Goal: Complete application form

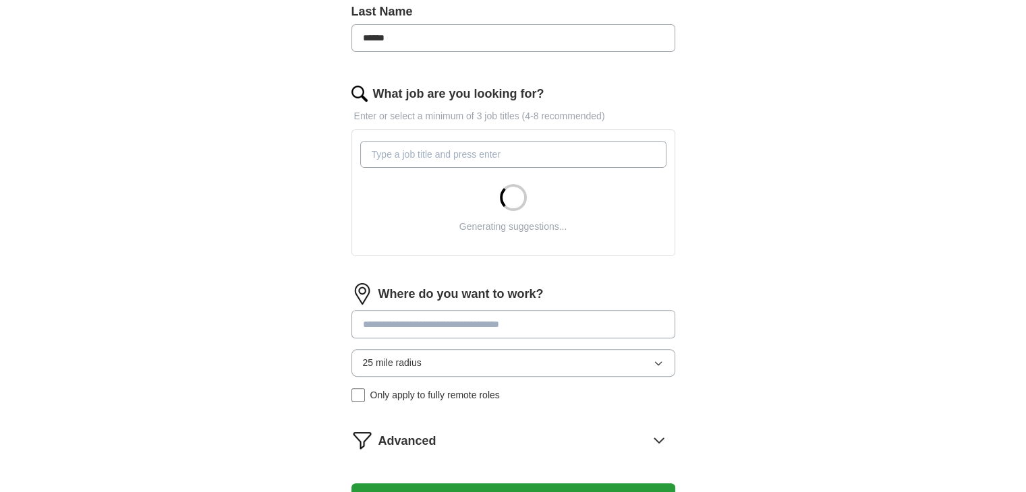
scroll to position [326, 0]
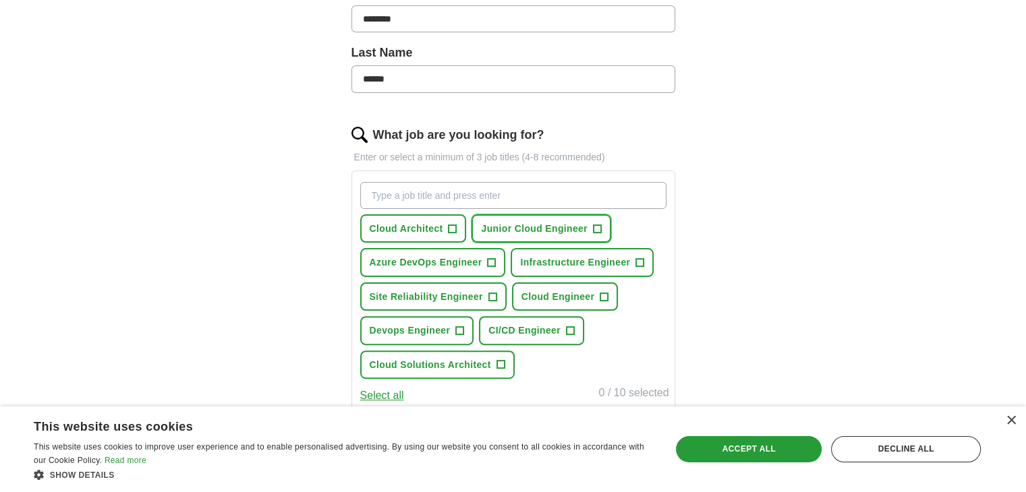
click at [537, 226] on span "Junior Cloud Engineer" at bounding box center [534, 228] width 106 height 15
click at [450, 258] on span "Azure DevOps Engineer" at bounding box center [425, 262] width 113 height 15
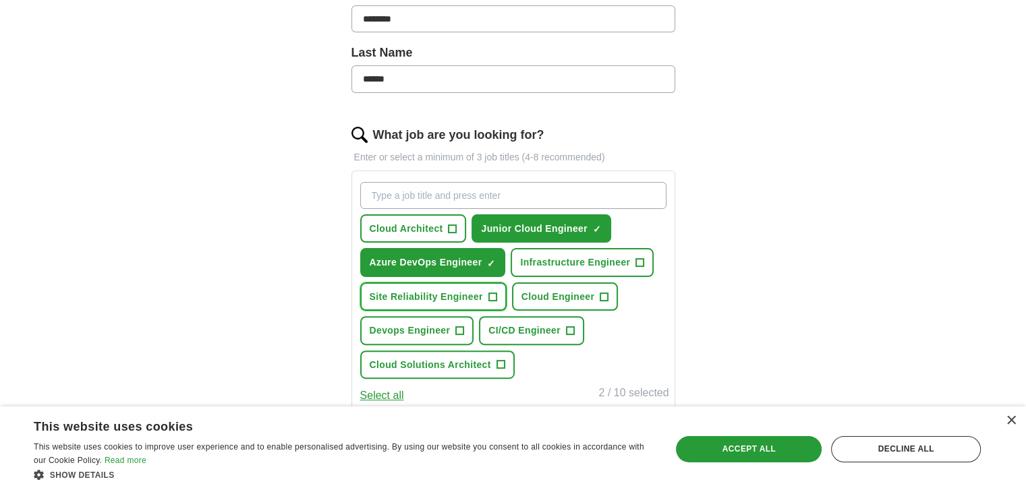
click at [448, 283] on button "Site Reliability Engineer +" at bounding box center [433, 297] width 146 height 28
click at [429, 323] on span "Devops Engineer" at bounding box center [409, 330] width 81 height 15
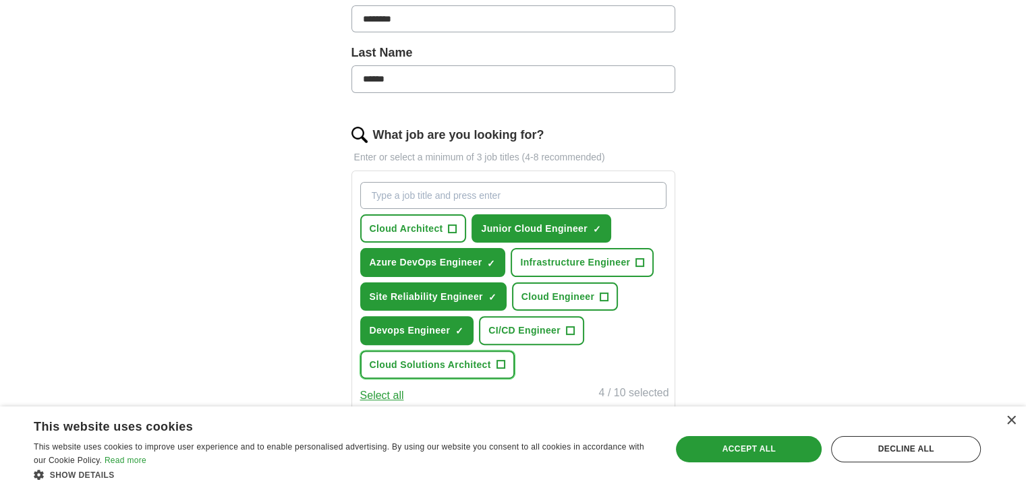
click at [443, 357] on span "Cloud Solutions Architect" at bounding box center [429, 364] width 121 height 15
click at [514, 332] on span "CI/CD Engineer" at bounding box center [524, 330] width 72 height 15
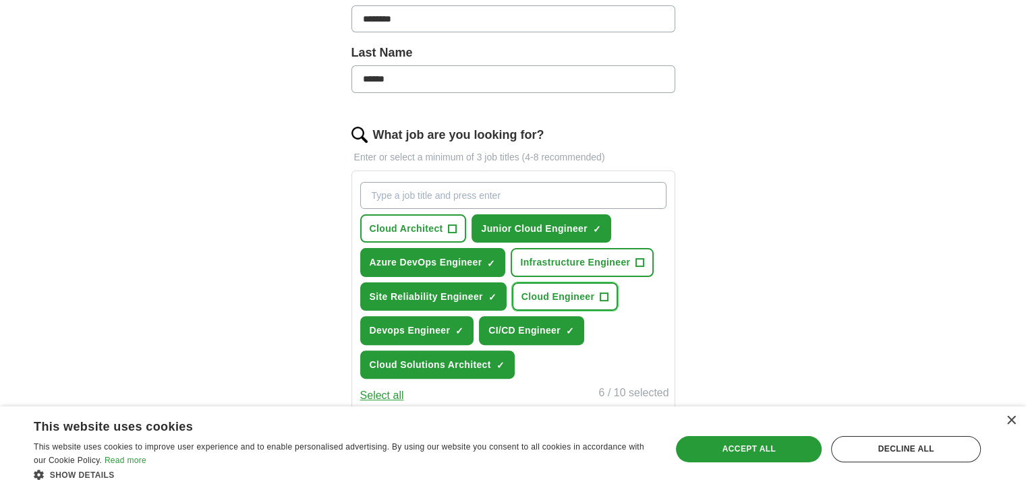
click at [568, 301] on button "Cloud Engineer +" at bounding box center [565, 297] width 106 height 28
click at [577, 265] on span "Infrastructure Engineer" at bounding box center [575, 262] width 110 height 15
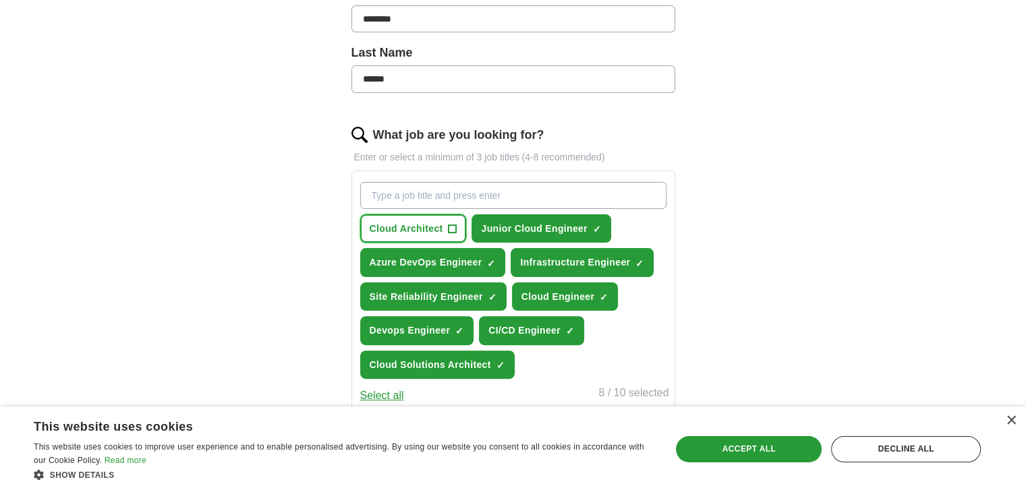
click at [423, 229] on span "Cloud Architect" at bounding box center [405, 228] width 73 height 15
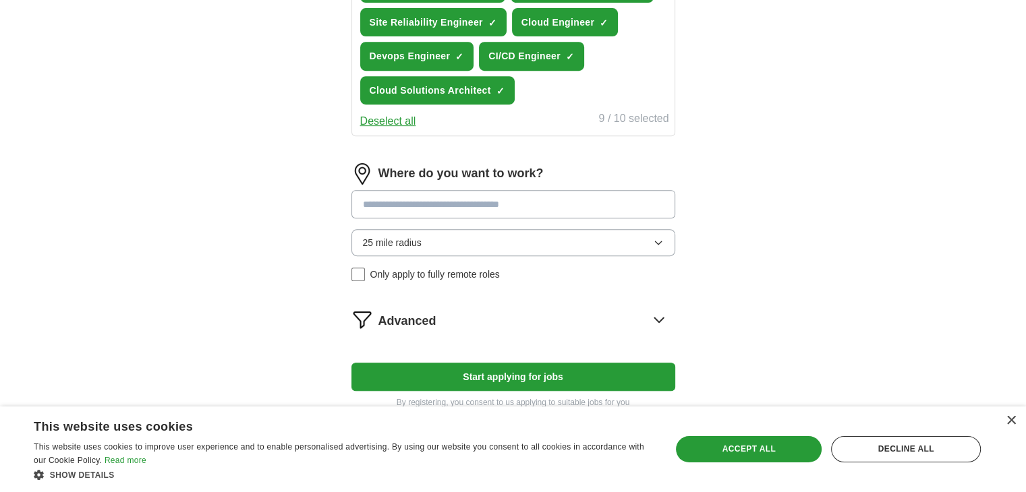
scroll to position [632, 0]
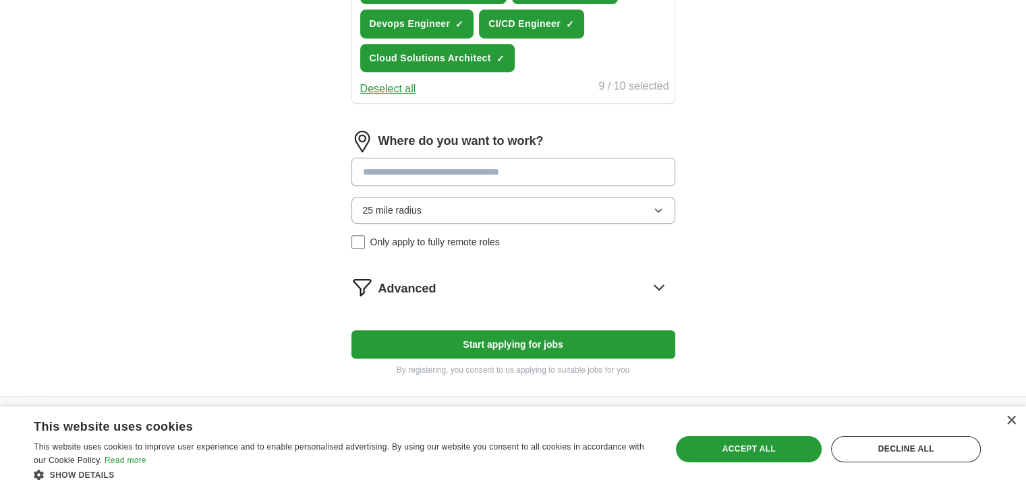
click at [504, 171] on input at bounding box center [513, 172] width 324 height 28
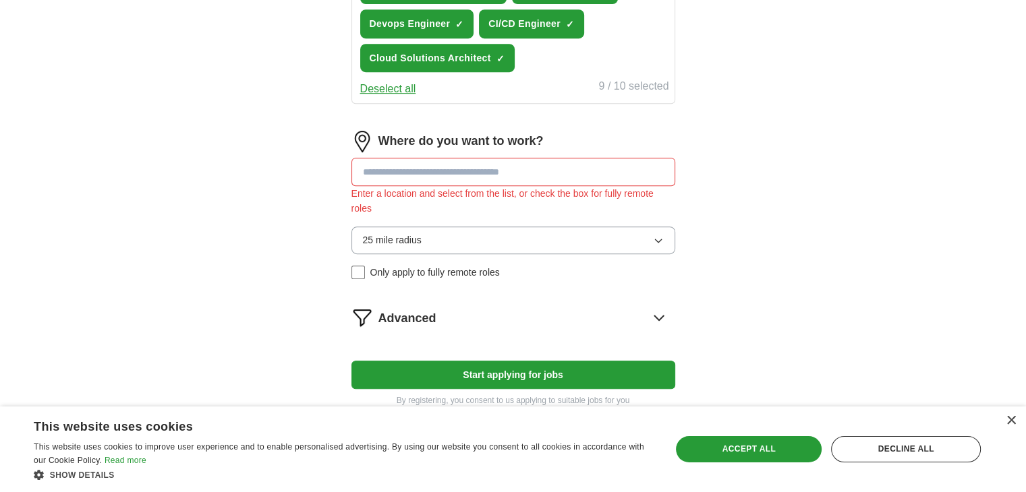
click at [560, 212] on div "Where do you want to work? Enter a location and select from the list, or check …" at bounding box center [513, 211] width 324 height 160
click at [515, 160] on input at bounding box center [513, 172] width 324 height 28
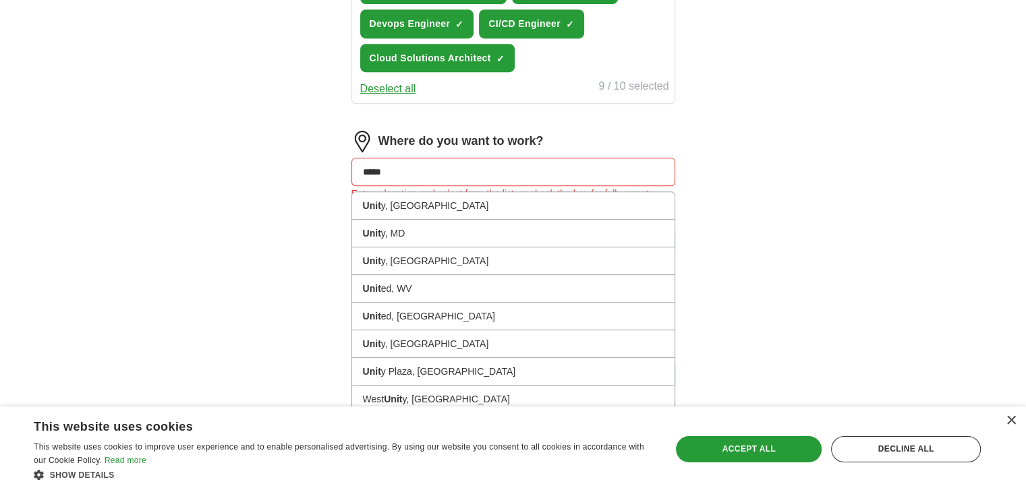
type input "******"
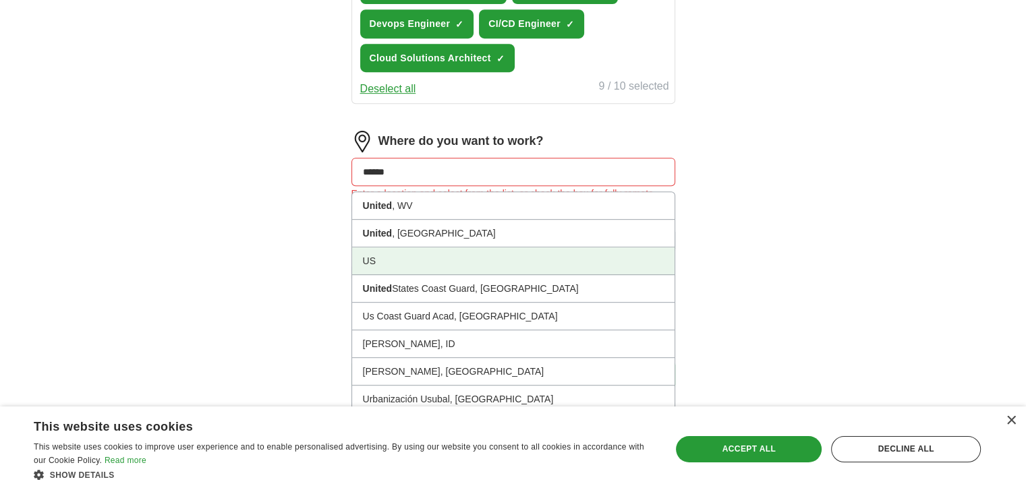
click at [368, 255] on li "US" at bounding box center [513, 261] width 322 height 28
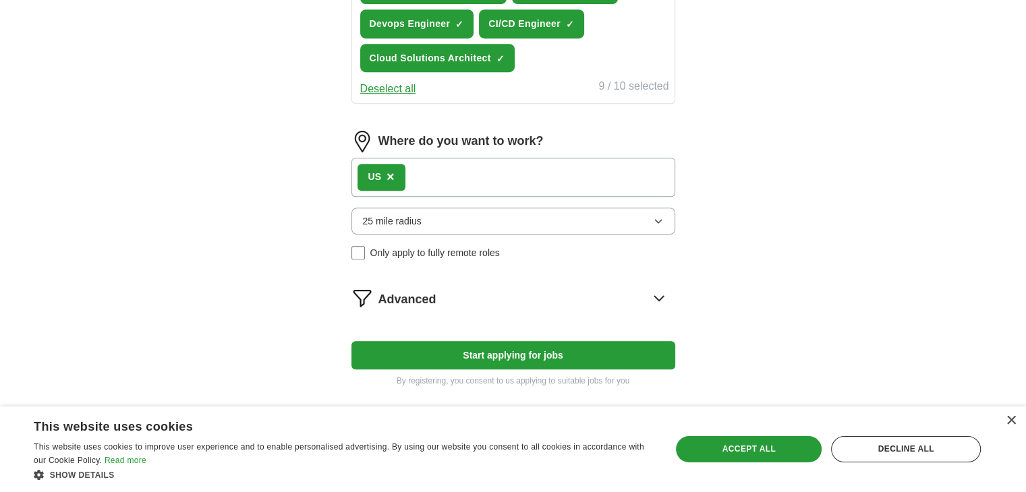
click at [485, 347] on button "Start applying for jobs" at bounding box center [513, 355] width 324 height 28
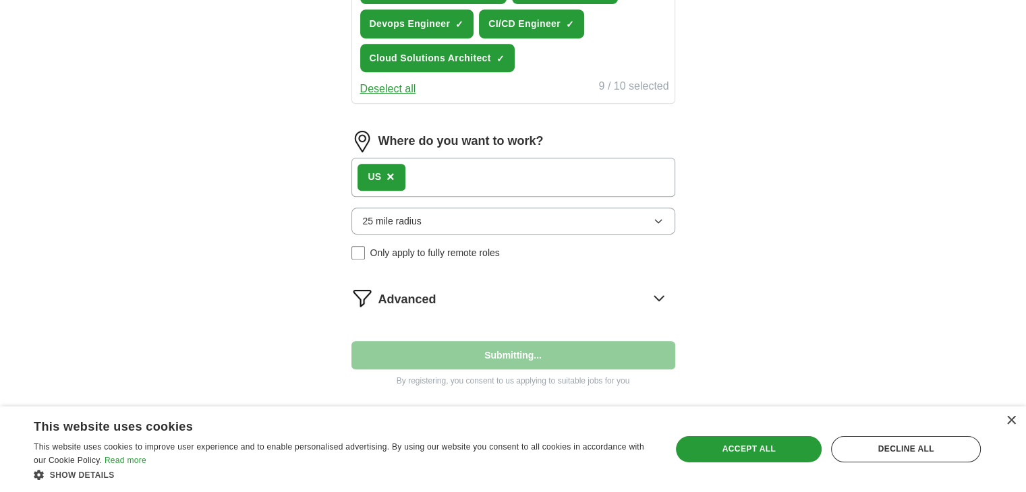
select select "**"
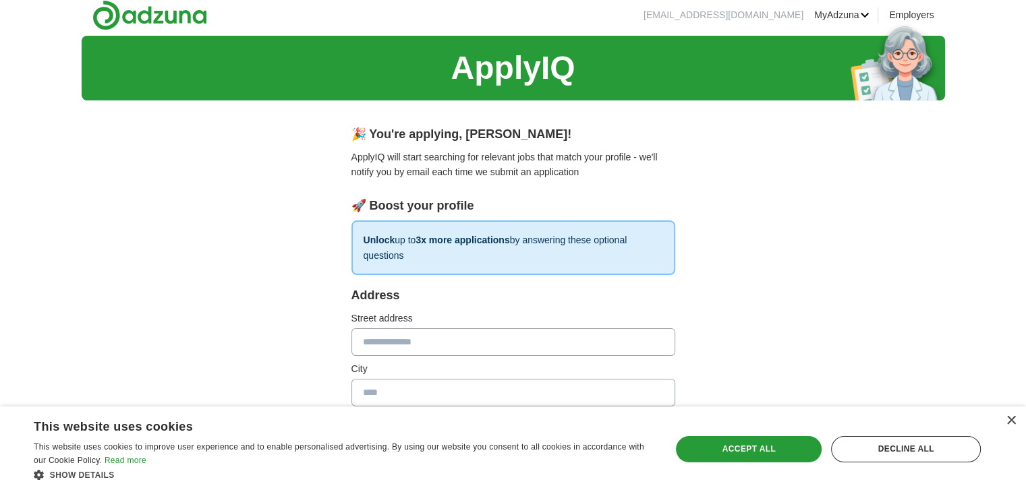
scroll to position [0, 0]
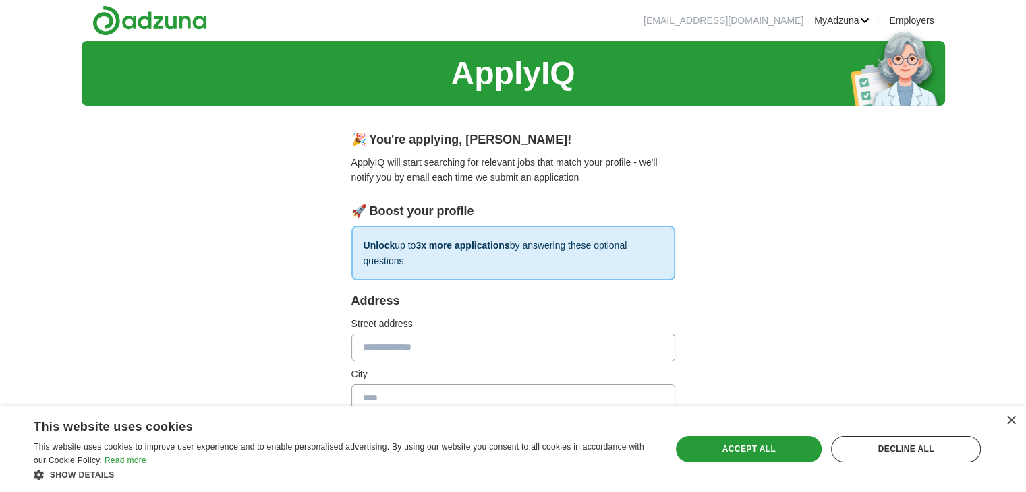
click at [485, 347] on input "text" at bounding box center [513, 347] width 324 height 27
type input "**********"
type input "****"
type input "**"
type input "*****"
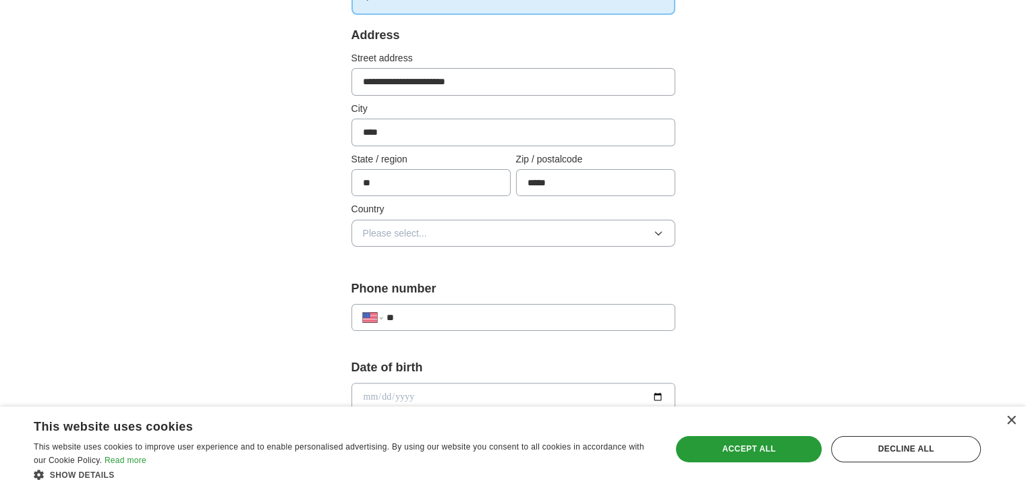
scroll to position [272, 0]
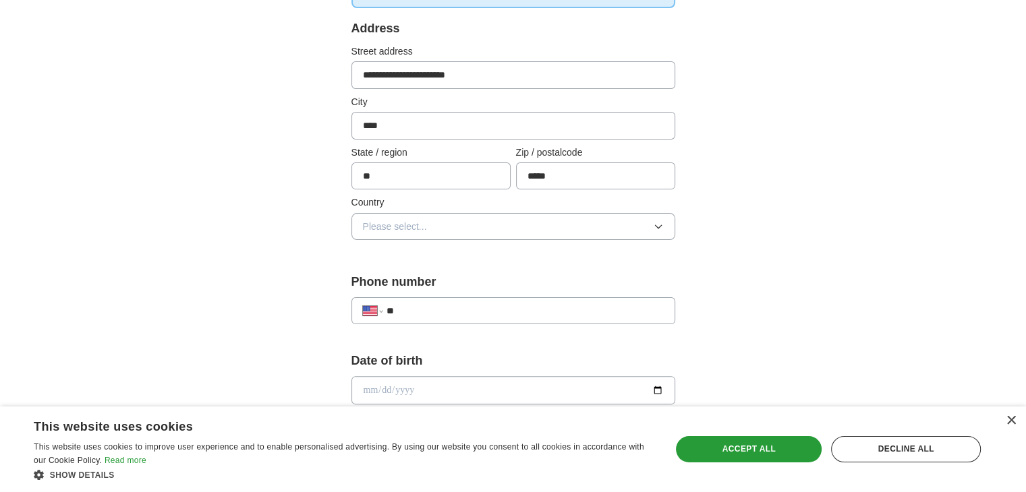
click at [523, 224] on button "Please select..." at bounding box center [513, 226] width 324 height 27
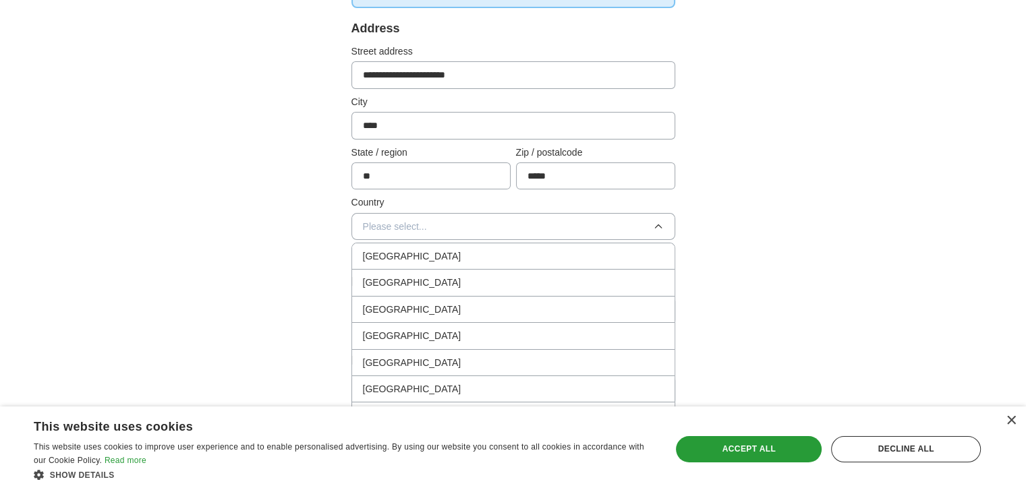
click at [496, 273] on li "United States" at bounding box center [513, 283] width 322 height 26
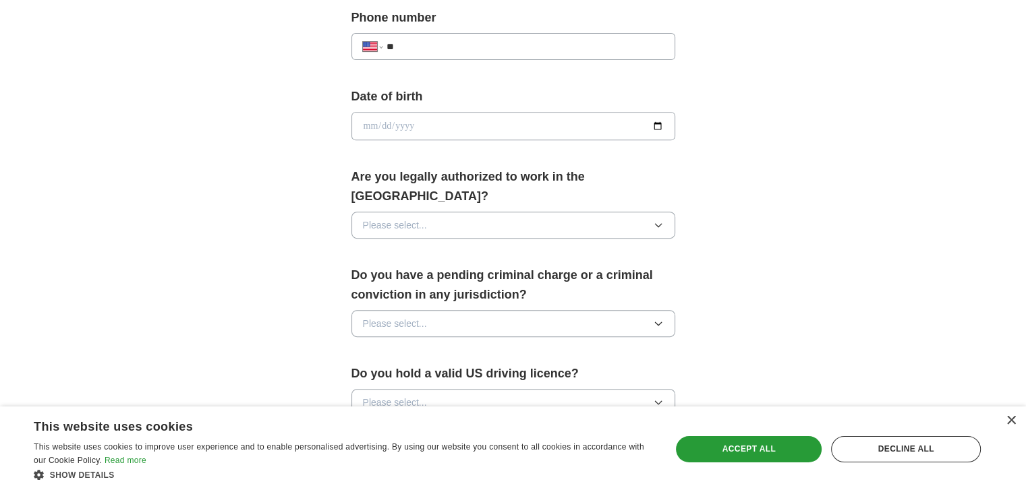
scroll to position [537, 0]
click at [518, 47] on input "**" at bounding box center [524, 46] width 277 height 15
type input "**********"
click at [655, 129] on input "date" at bounding box center [513, 126] width 324 height 28
click at [442, 127] on input "date" at bounding box center [513, 126] width 324 height 28
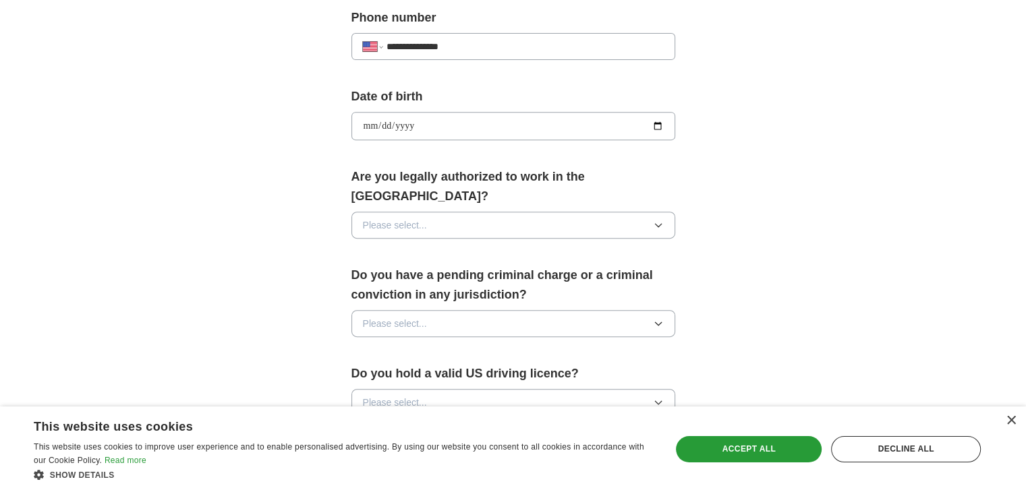
type input "**********"
click at [659, 220] on icon "button" at bounding box center [658, 225] width 11 height 11
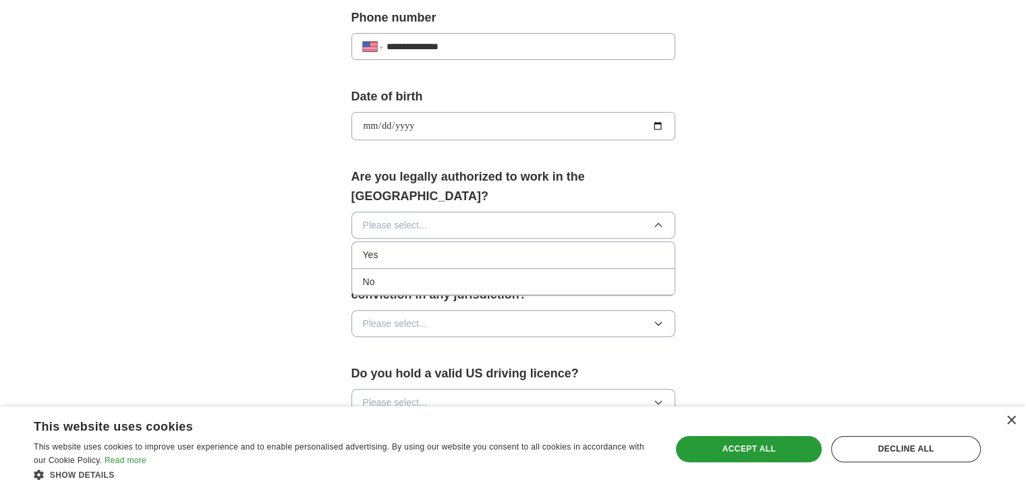
click at [560, 247] on div "Yes" at bounding box center [513, 254] width 301 height 15
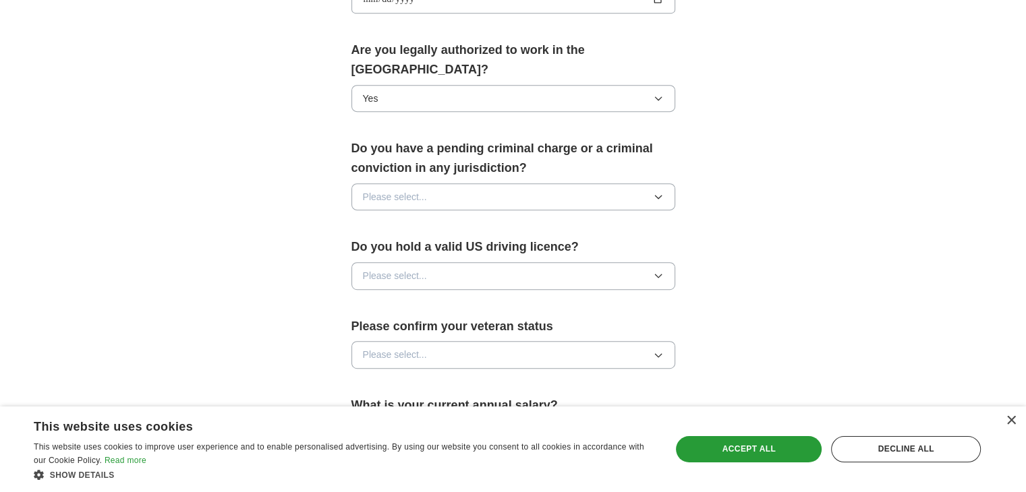
scroll to position [665, 0]
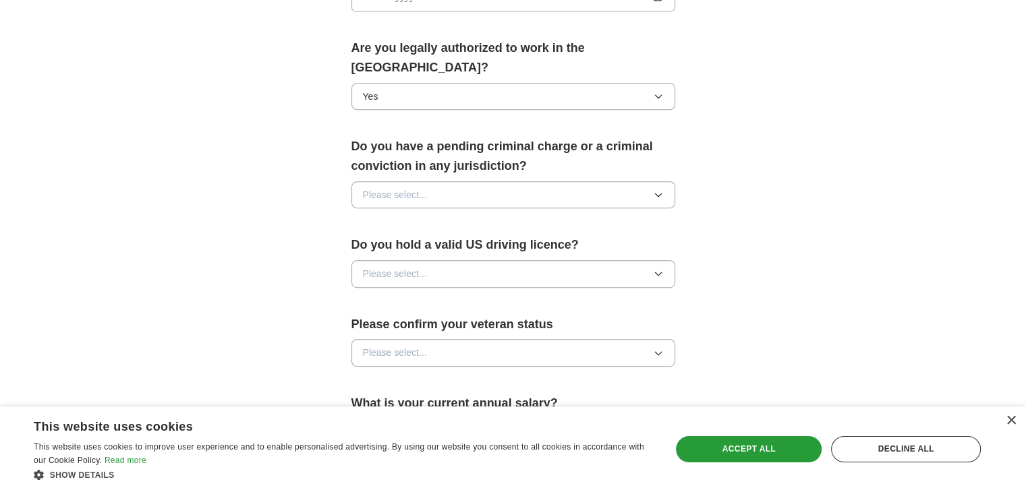
click at [655, 189] on icon "button" at bounding box center [658, 194] width 11 height 11
click at [608, 244] on div "No" at bounding box center [513, 251] width 301 height 15
click at [653, 268] on icon "button" at bounding box center [658, 273] width 11 height 11
click at [604, 297] on div "Yes" at bounding box center [513, 304] width 301 height 15
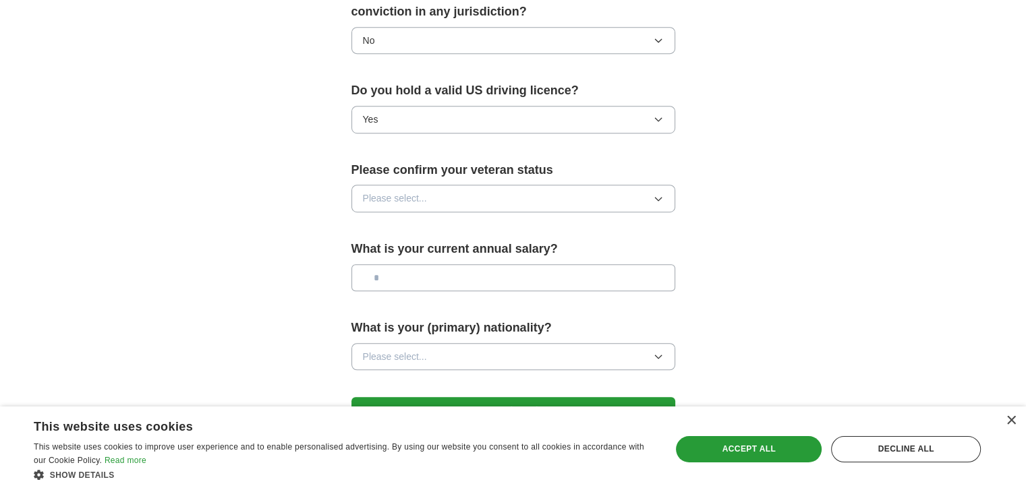
scroll to position [821, 0]
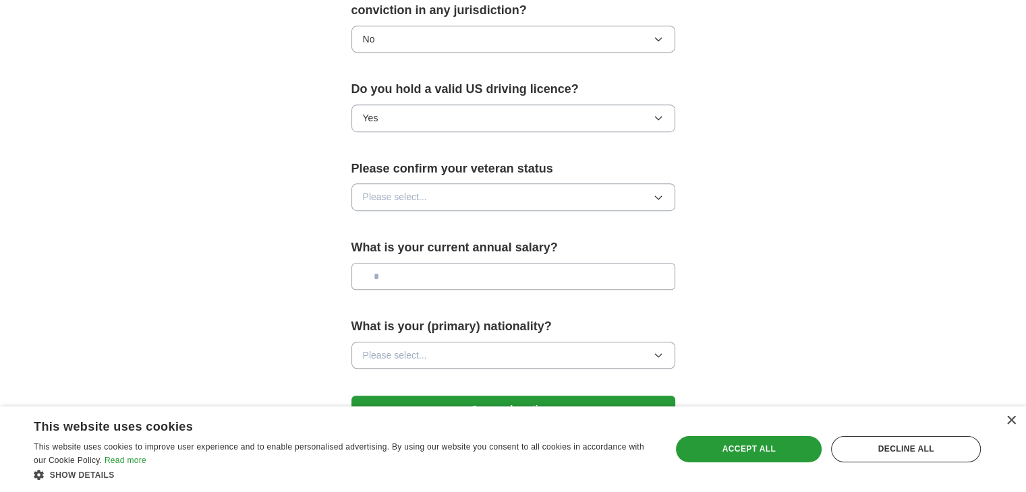
click at [651, 183] on button "Please select..." at bounding box center [513, 196] width 324 height 27
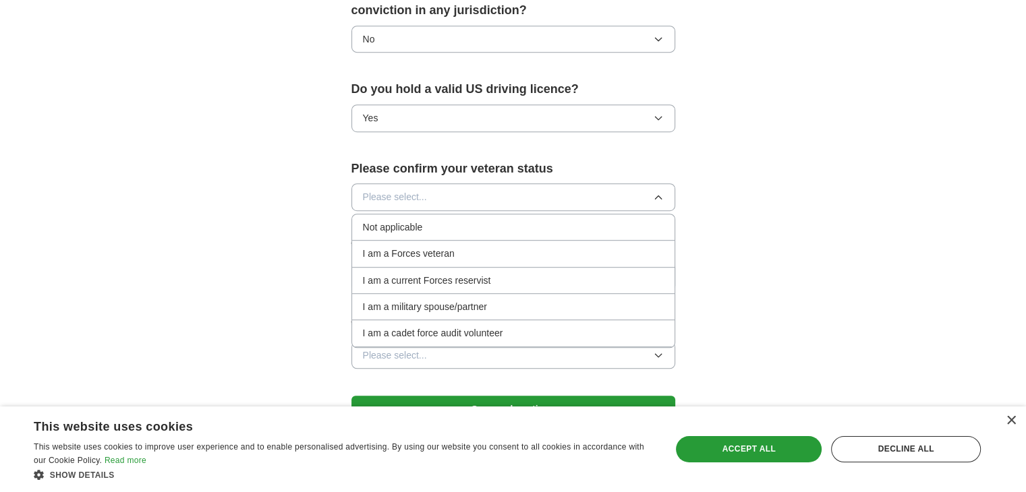
click at [605, 214] on li "Not applicable" at bounding box center [513, 227] width 322 height 26
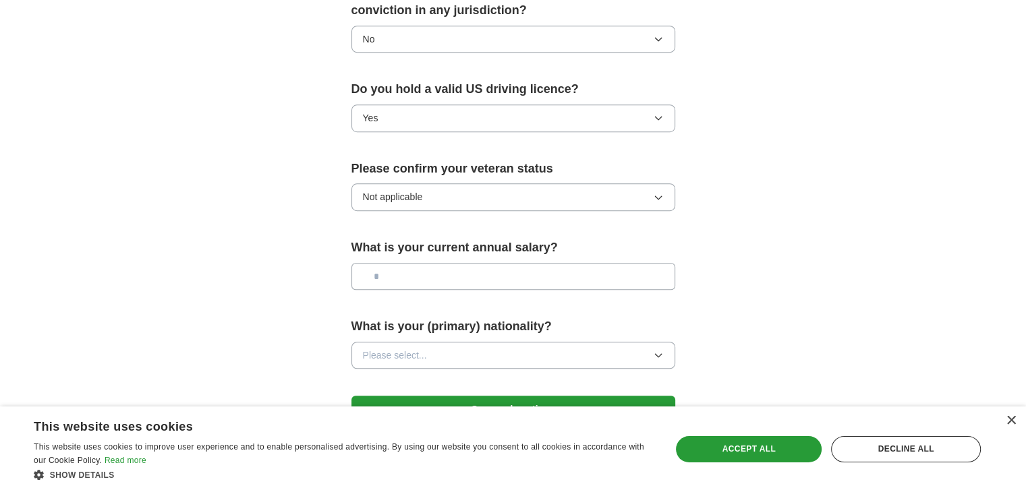
click at [589, 263] on input "text" at bounding box center [513, 276] width 324 height 27
type input "********"
click at [593, 342] on button "Please select..." at bounding box center [513, 355] width 324 height 27
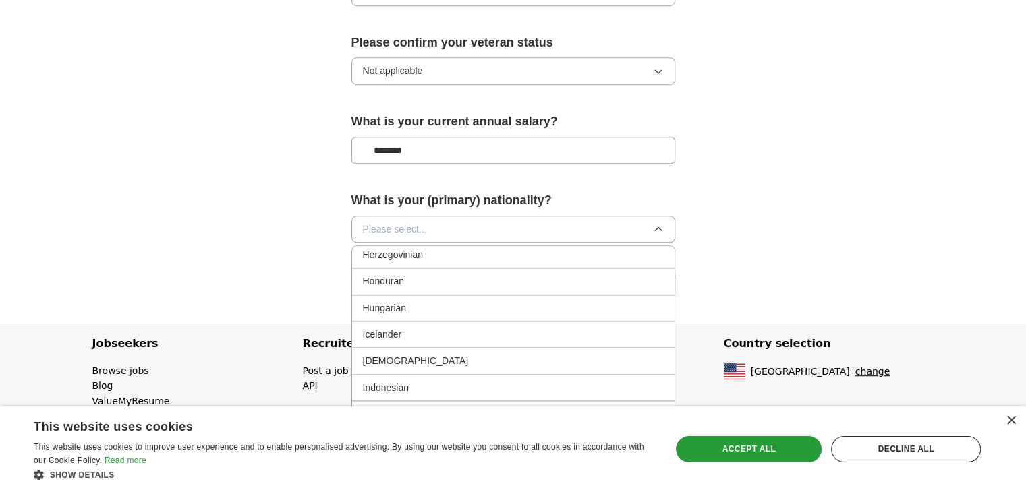
scroll to position [2042, 0]
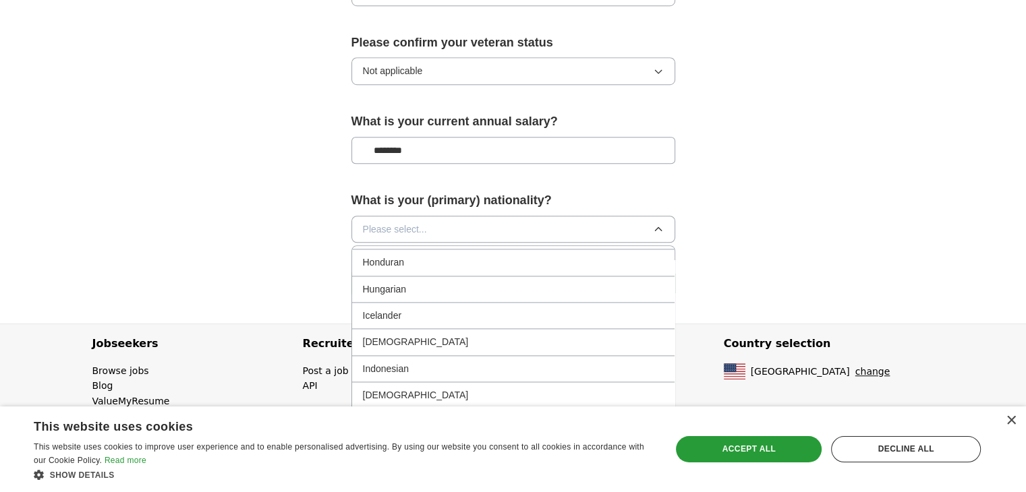
click at [407, 334] on div "Indian" at bounding box center [513, 341] width 301 height 15
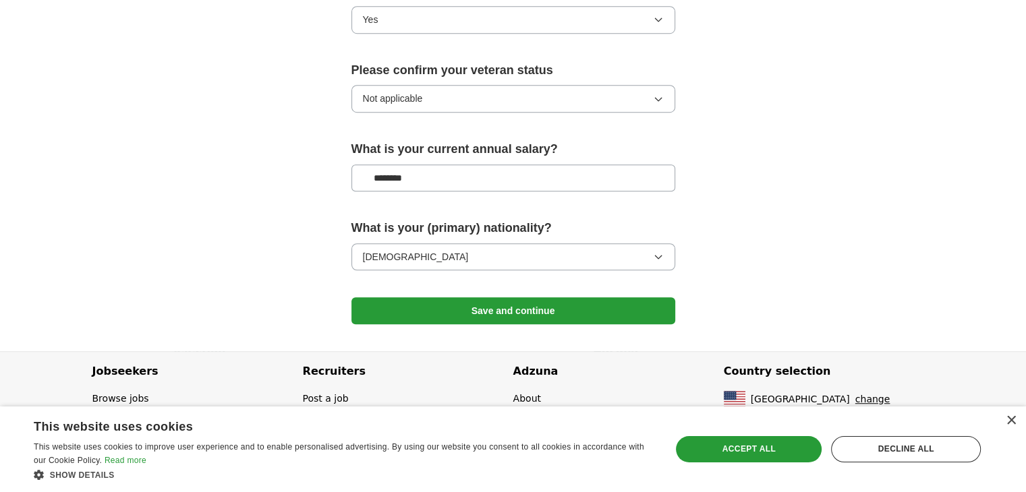
scroll to position [897, 0]
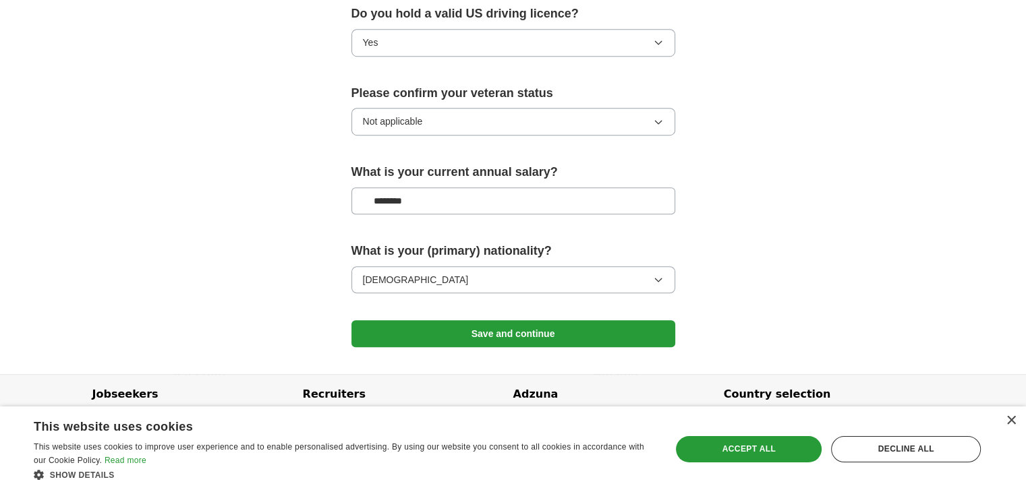
click at [493, 320] on button "Save and continue" at bounding box center [513, 333] width 324 height 27
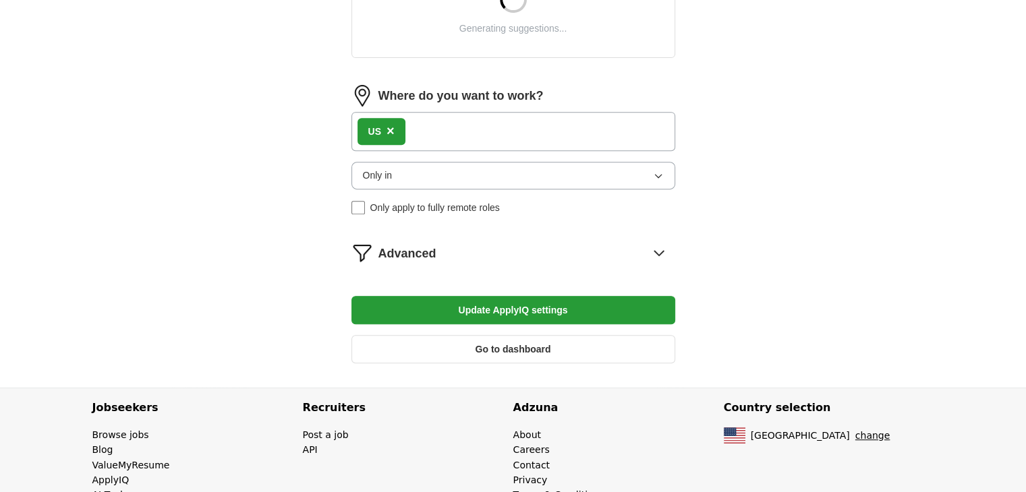
scroll to position [599, 0]
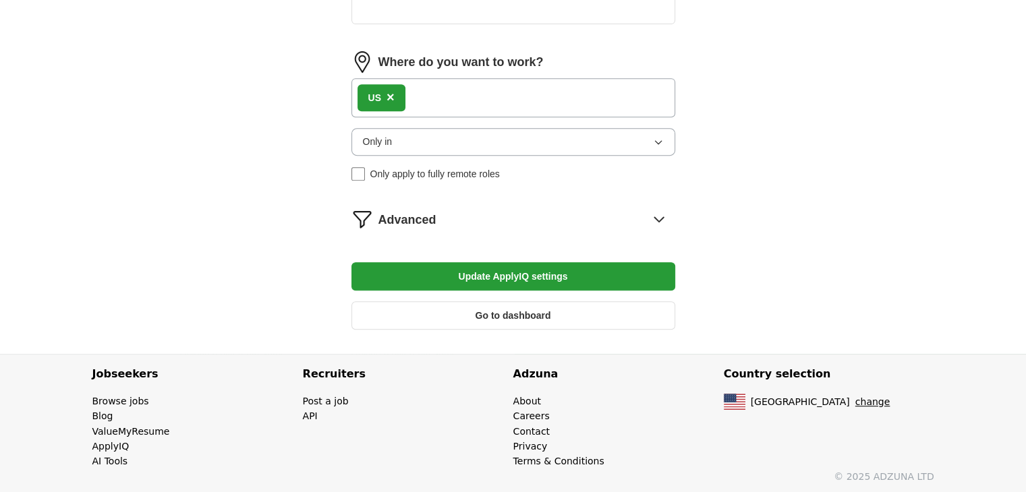
click at [500, 218] on div "Advanced" at bounding box center [526, 219] width 297 height 22
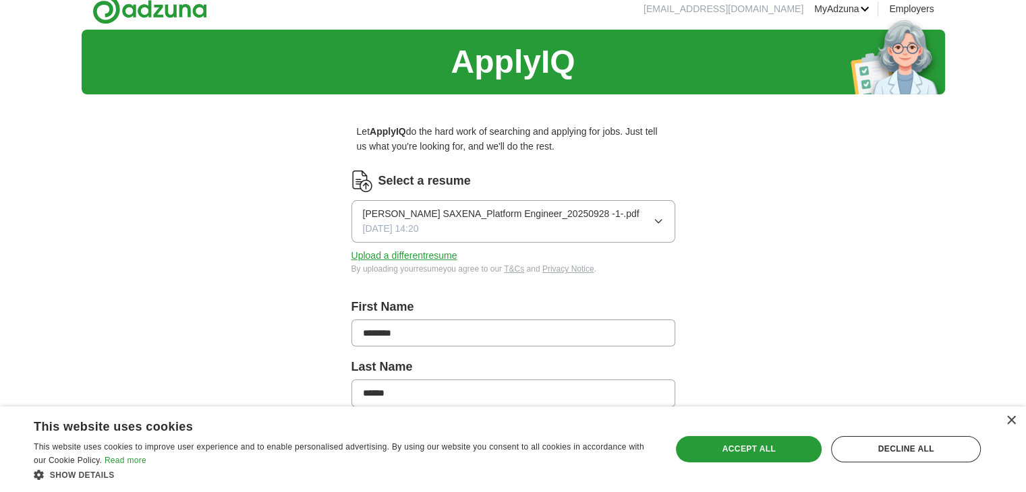
scroll to position [0, 0]
